Goal: Entertainment & Leisure: Consume media (video, audio)

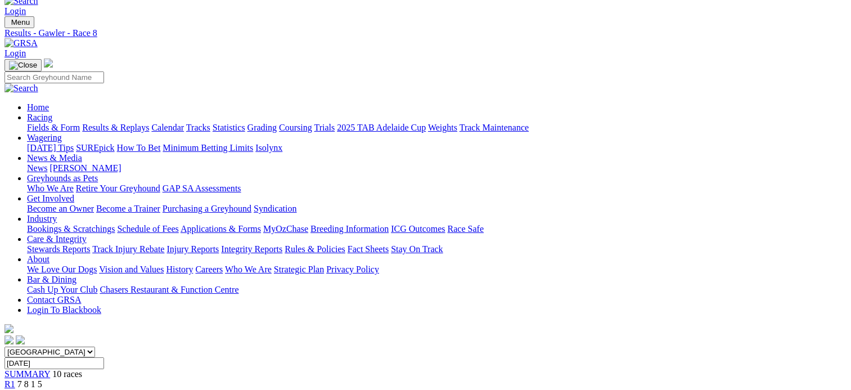
scroll to position [20, 0]
click at [82, 369] on span "10 races" at bounding box center [67, 374] width 30 height 10
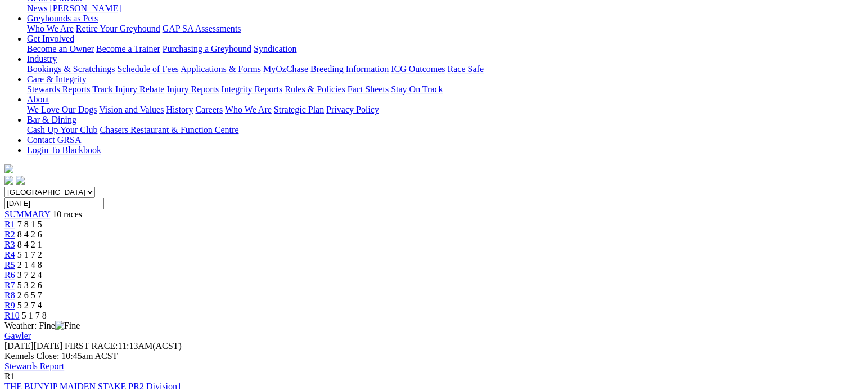
scroll to position [182, 0]
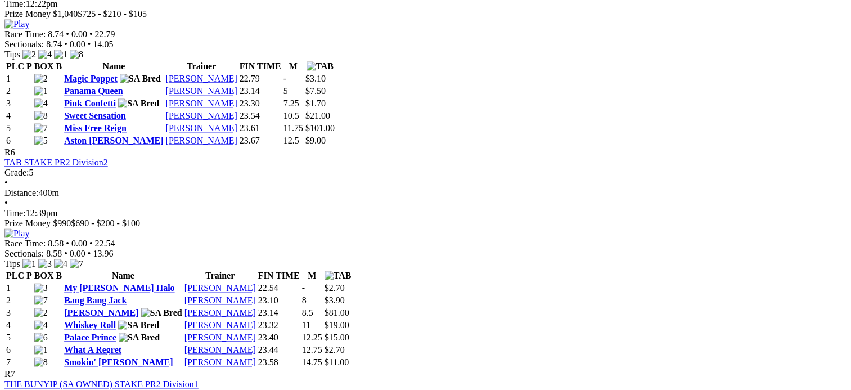
scroll to position [1440, 0]
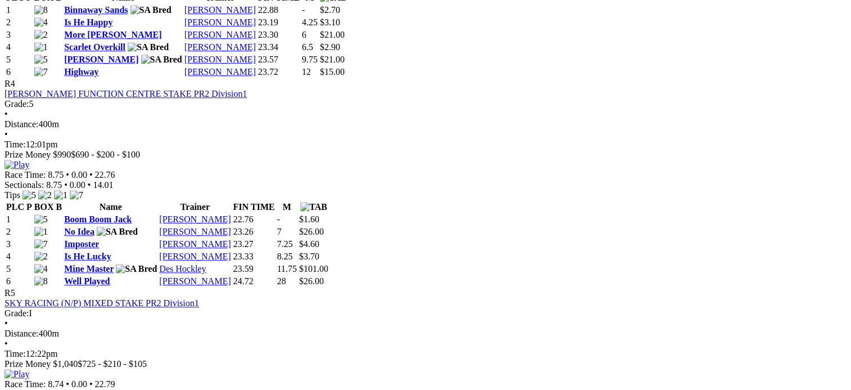
scroll to position [1086, 0]
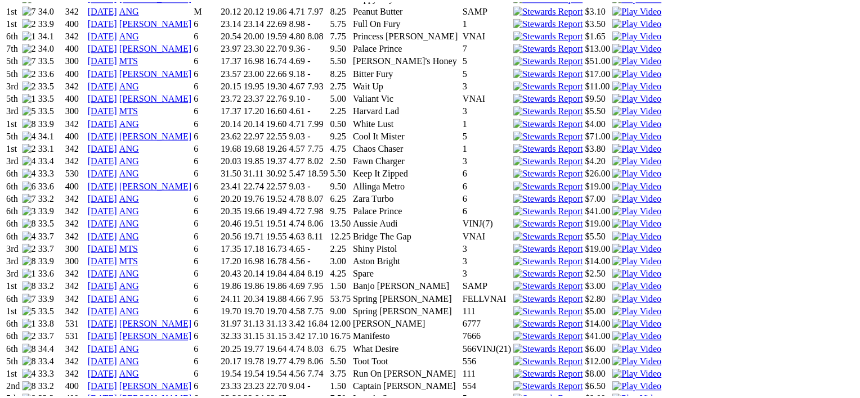
scroll to position [918, 0]
